Goal: Information Seeking & Learning: Learn about a topic

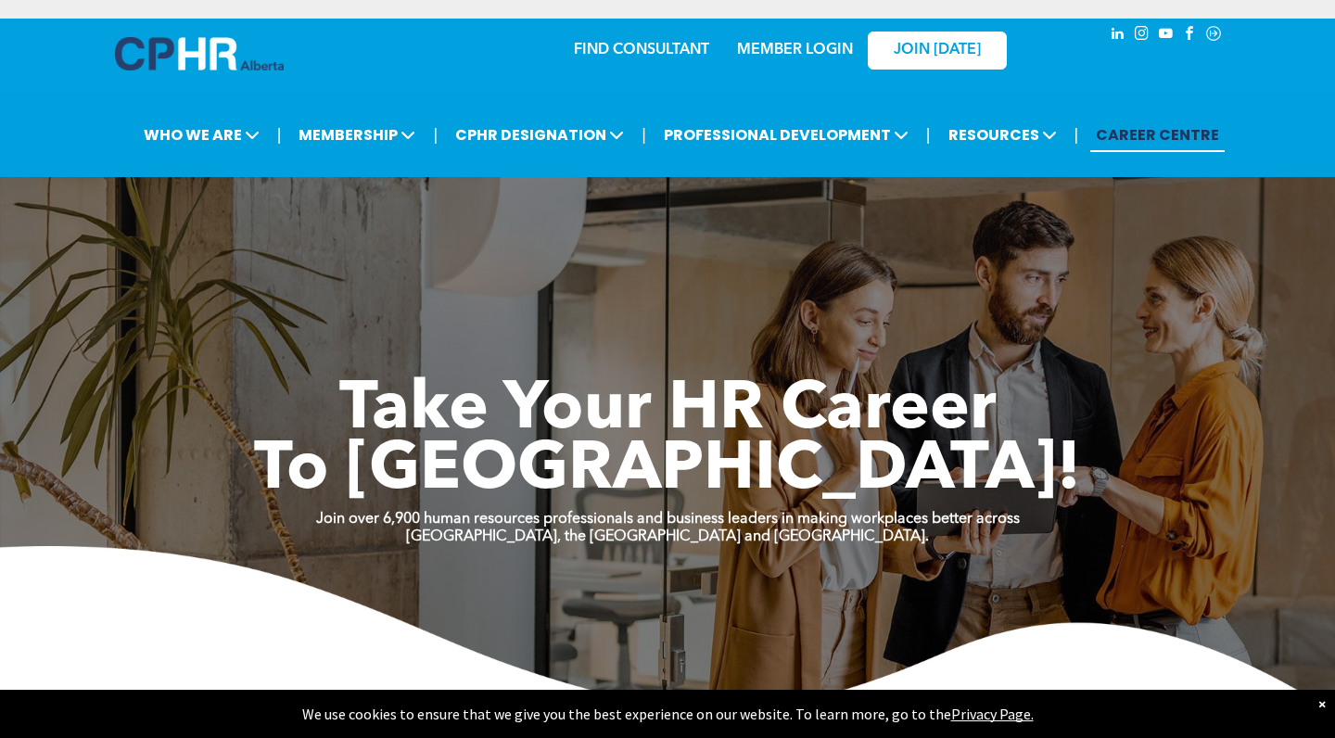
scroll to position [6, 0]
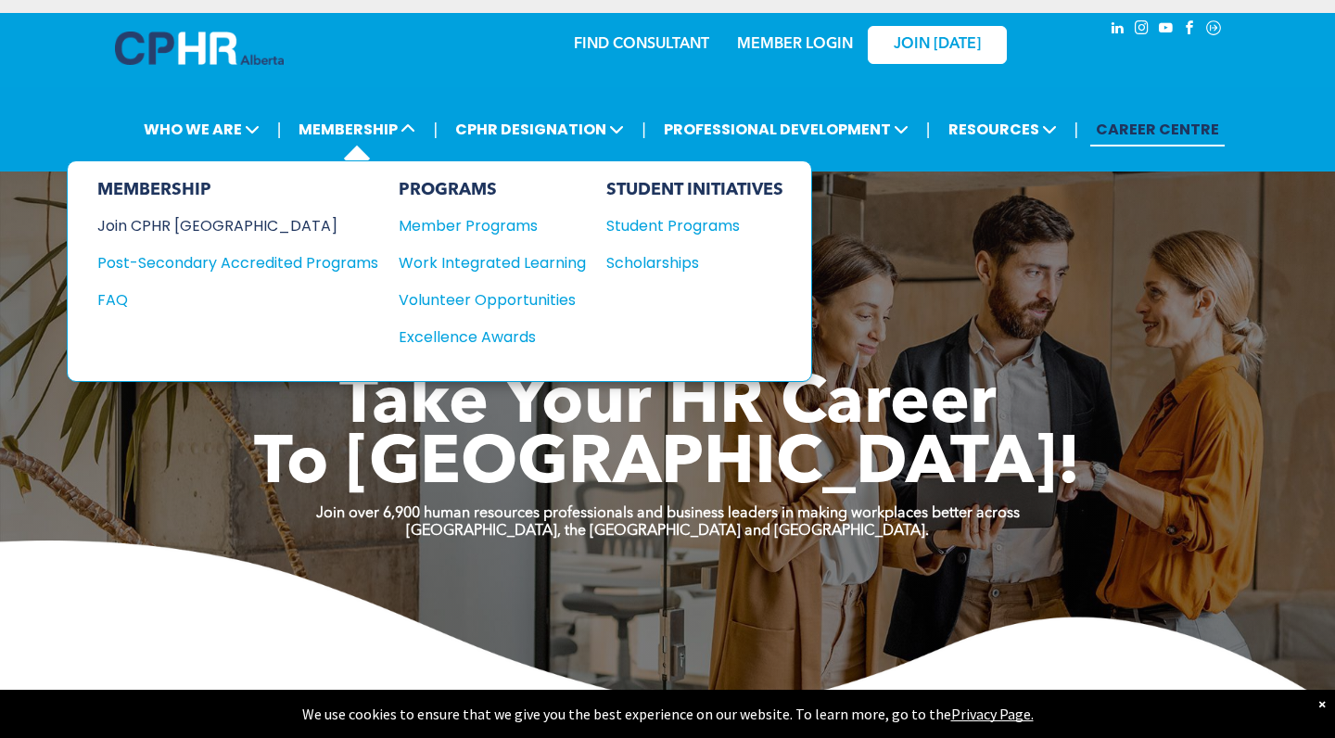
click at [212, 223] on div "Join CPHR [GEOGRAPHIC_DATA]" at bounding box center [223, 225] width 253 height 23
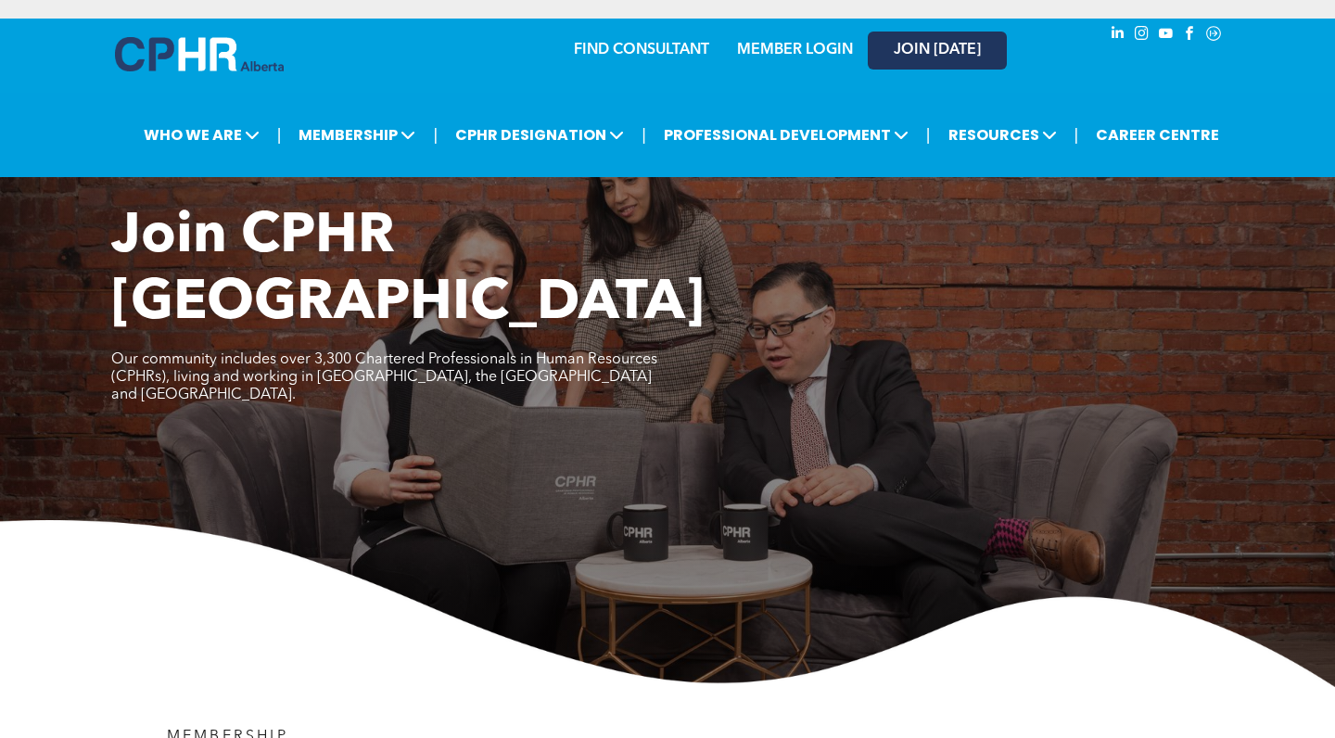
click at [938, 52] on span "JOIN [DATE]" at bounding box center [937, 51] width 87 height 18
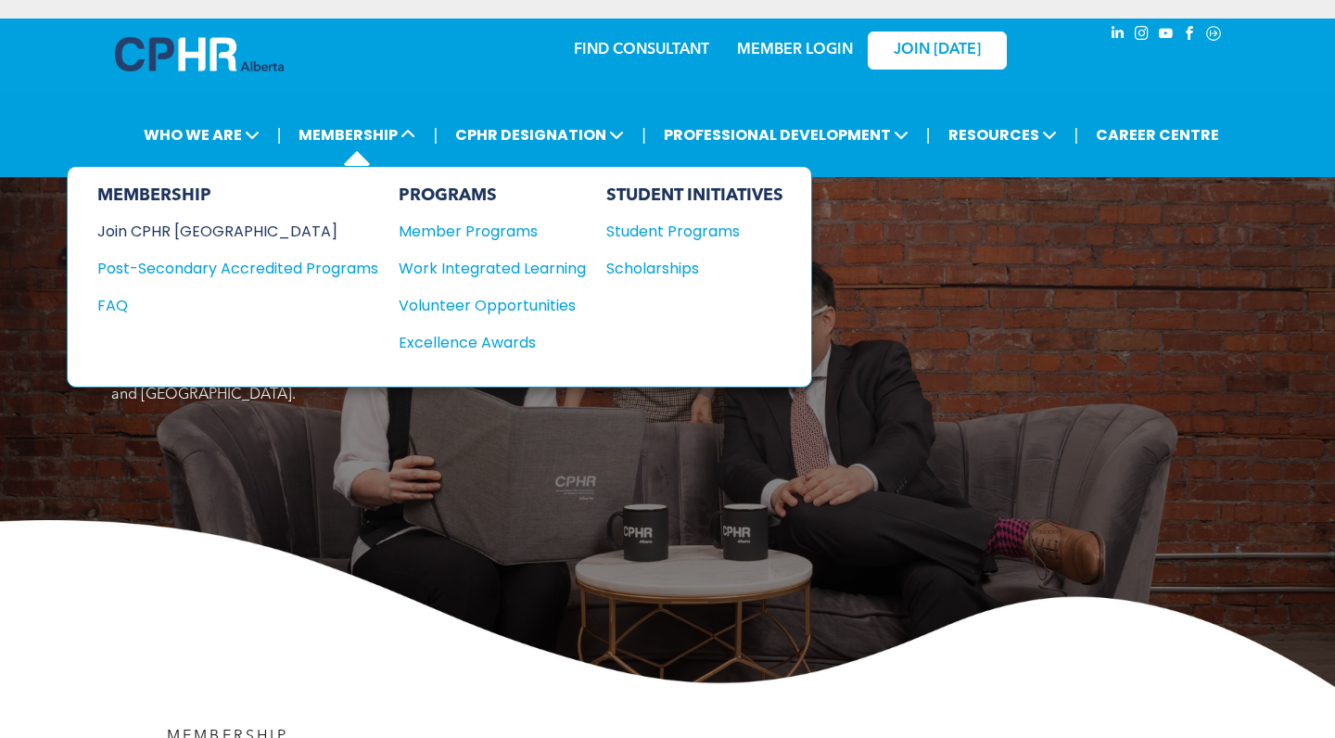
click at [195, 237] on div "Join CPHR [GEOGRAPHIC_DATA]" at bounding box center [223, 231] width 253 height 23
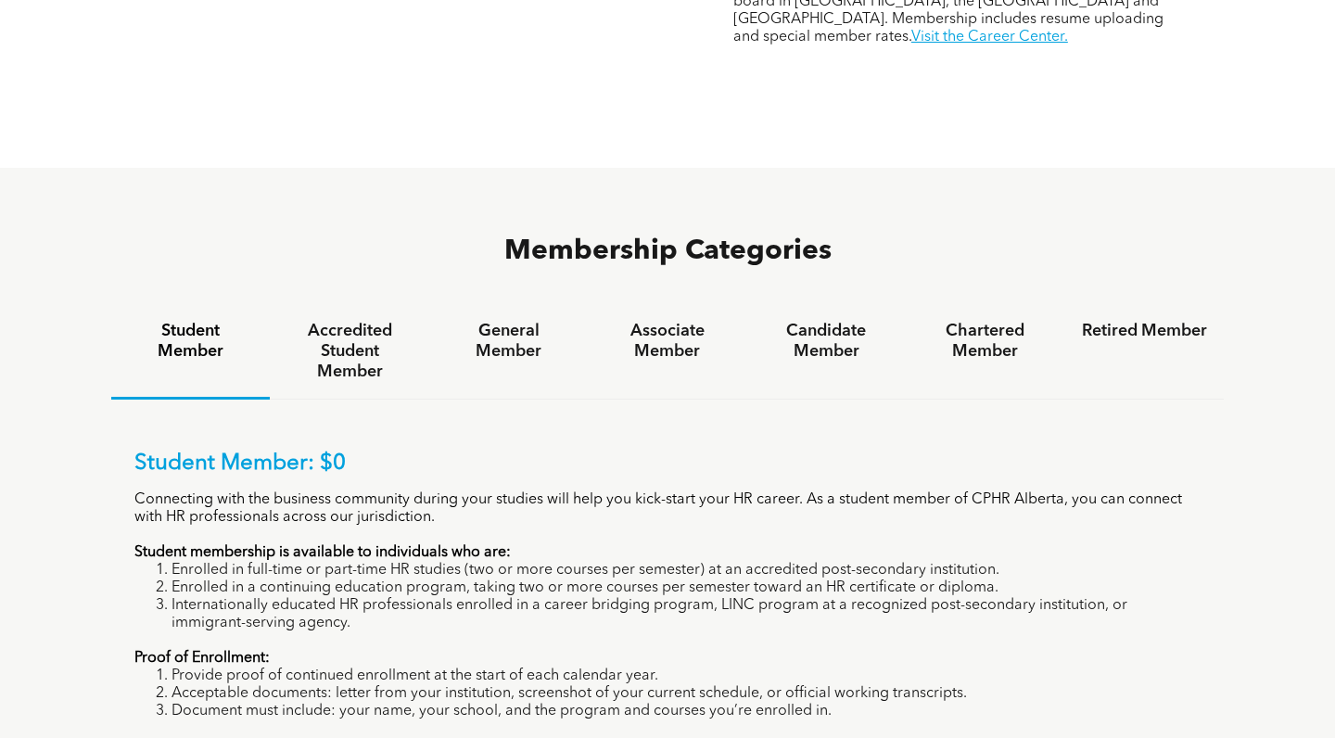
scroll to position [1042, 0]
click at [509, 321] on h4 "General Member" at bounding box center [508, 341] width 125 height 41
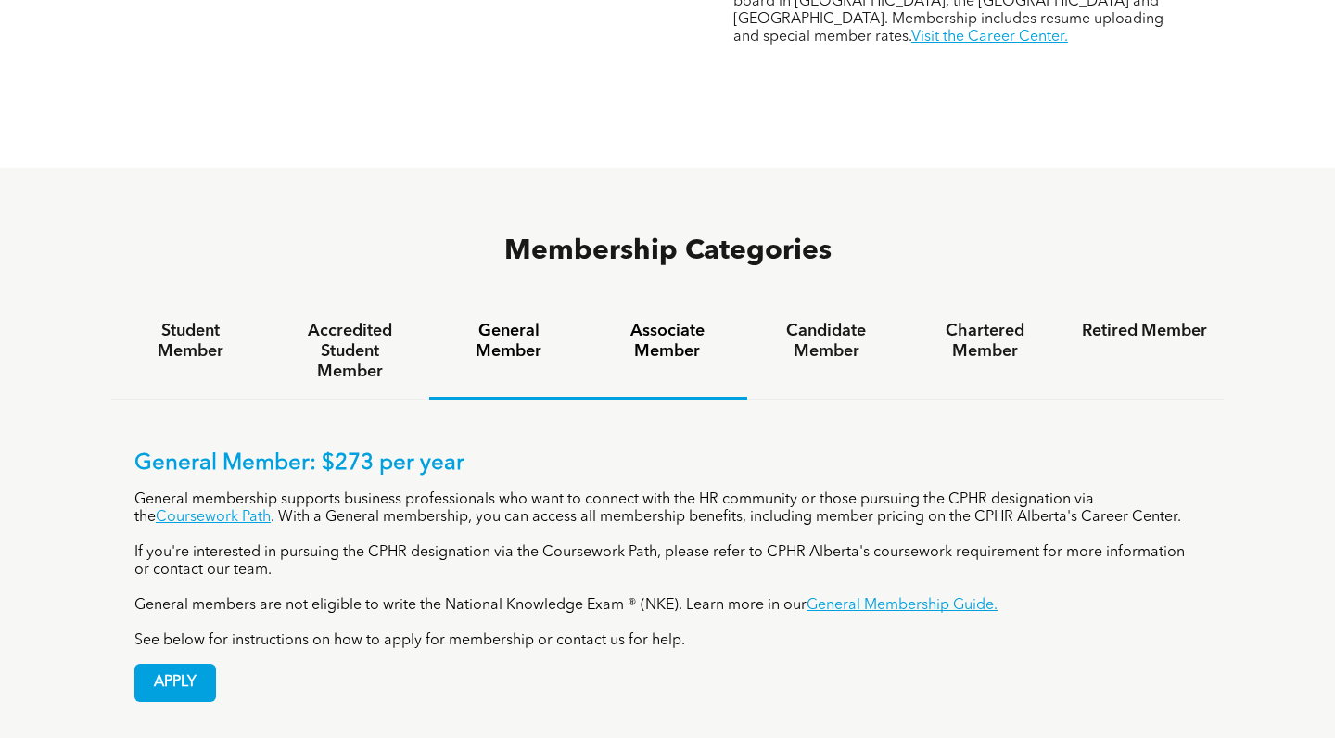
click at [680, 321] on h4 "Associate Member" at bounding box center [667, 341] width 125 height 41
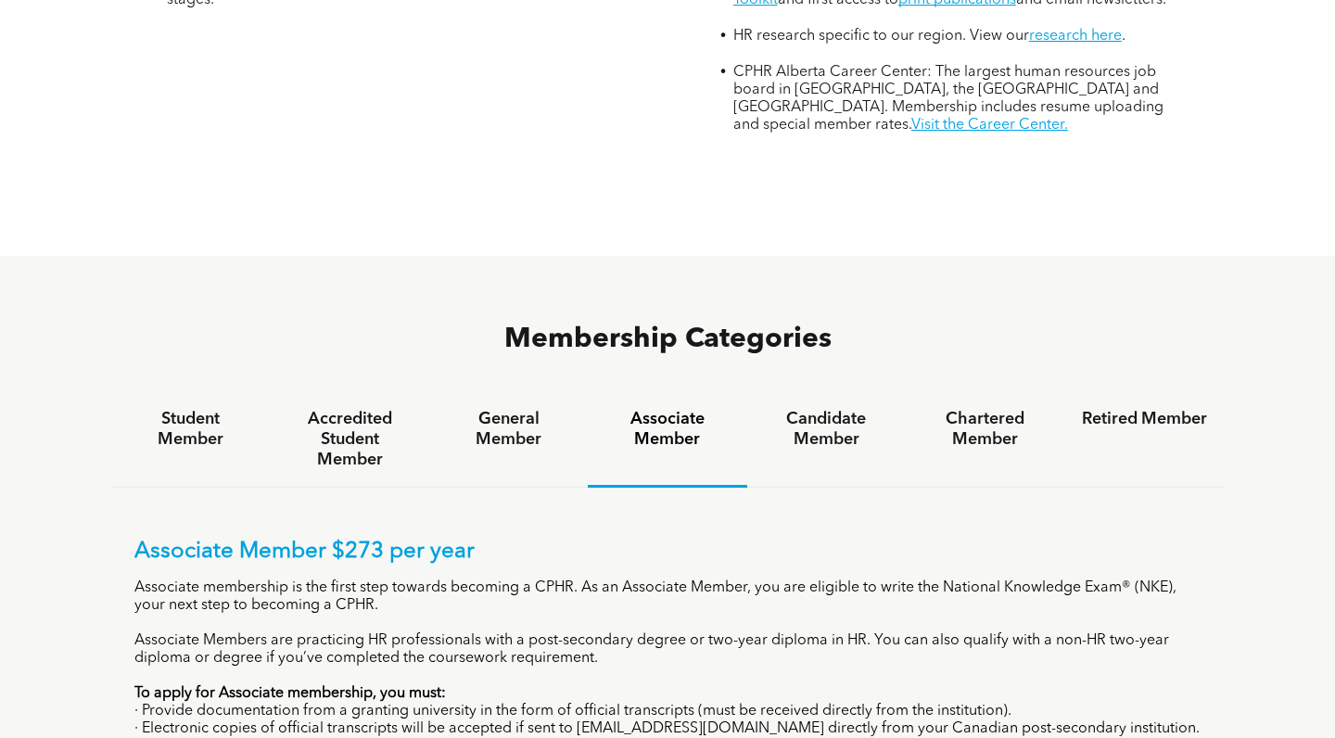
scroll to position [937, 0]
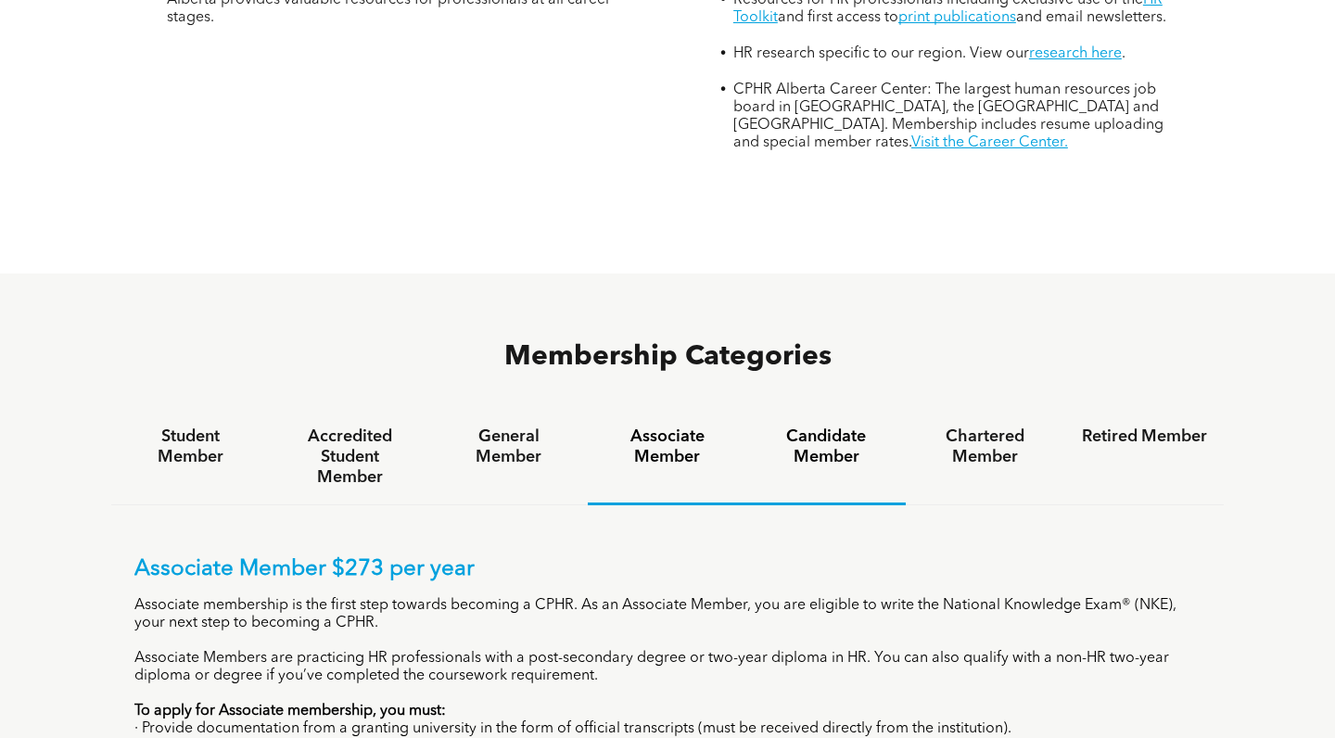
click at [820, 427] on h4 "Candidate Member" at bounding box center [826, 447] width 125 height 41
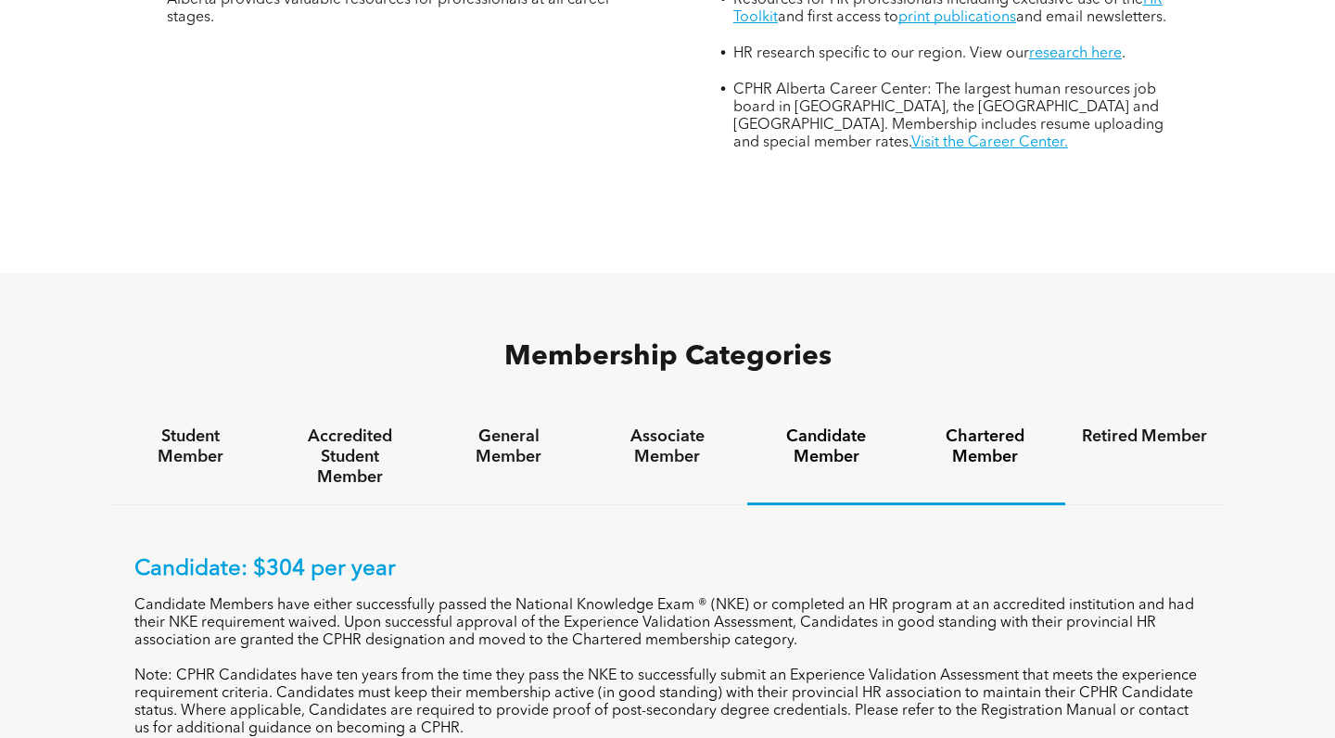
click at [987, 427] on h4 "Chartered Member" at bounding box center [985, 447] width 125 height 41
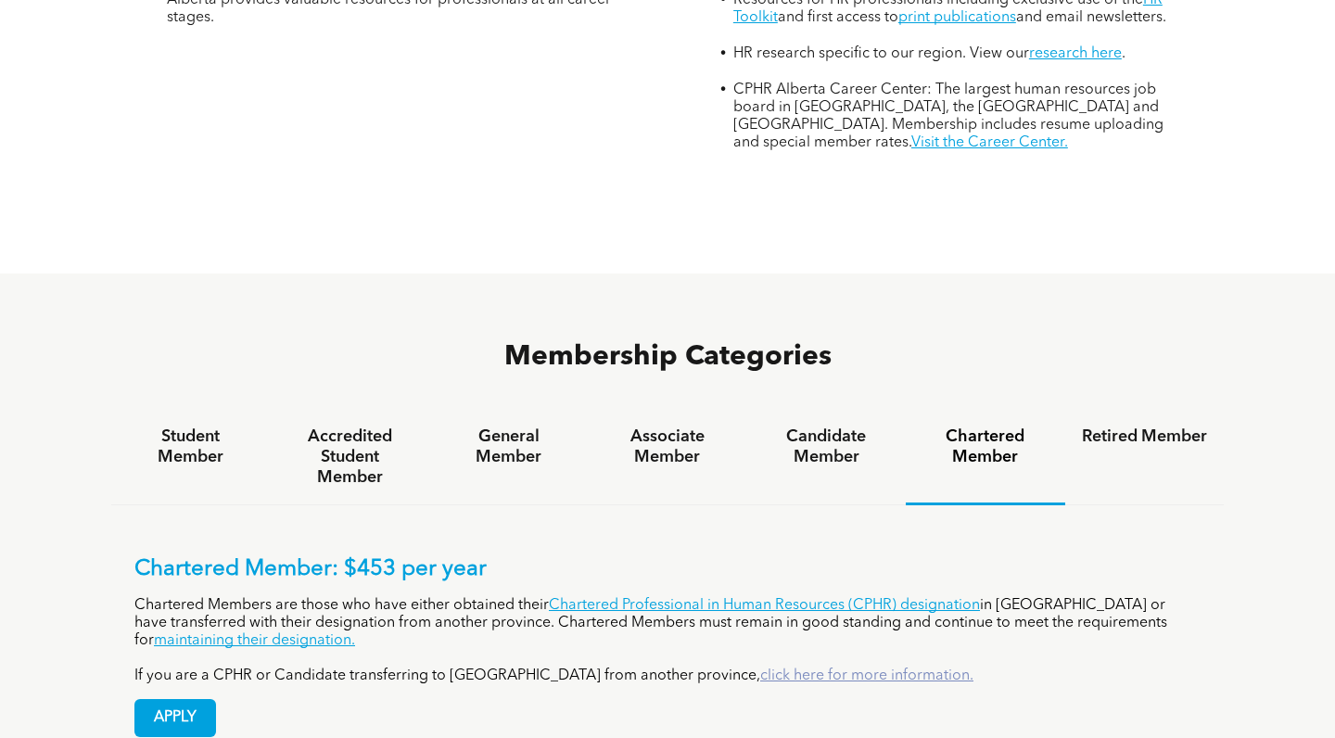
click at [760, 669] on link "click here for more information." at bounding box center [866, 676] width 213 height 15
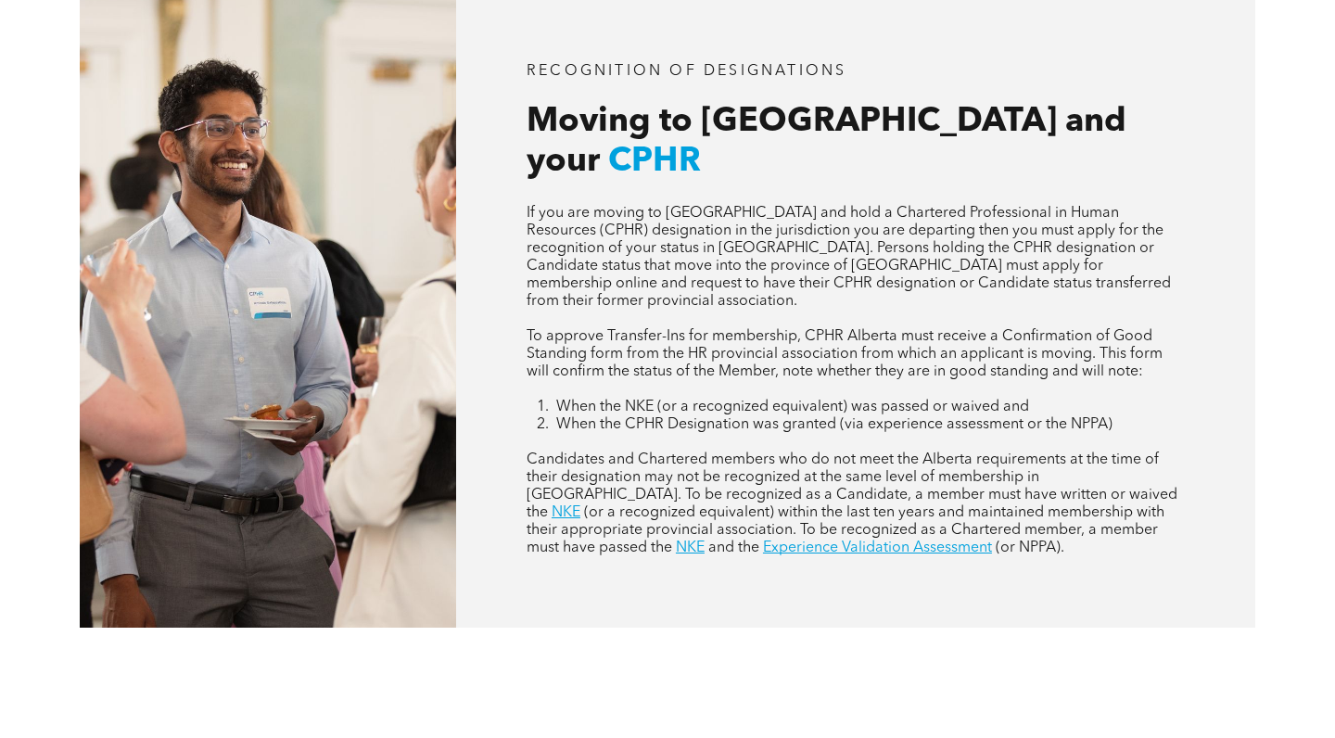
scroll to position [822, 0]
